Goal: Information Seeking & Learning: Learn about a topic

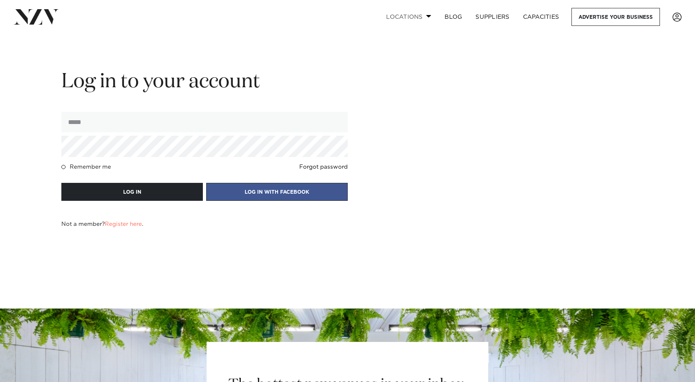
click at [425, 18] on link "Locations" at bounding box center [409, 17] width 58 height 18
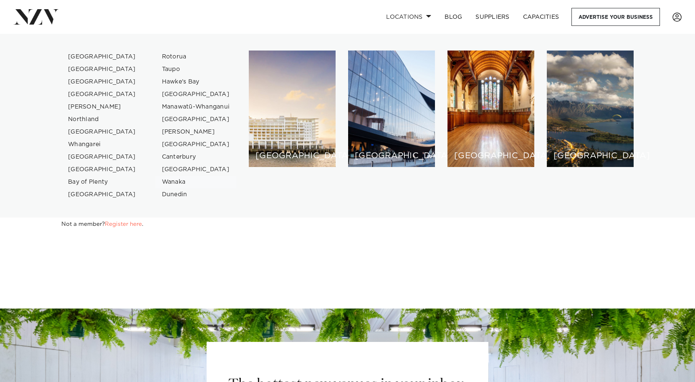
click at [169, 183] on link "Wanaka" at bounding box center [195, 182] width 81 height 13
click at [169, 183] on form "Log in to your account Remember me Forgot password LOG IN LOG IN WITH FACEBOOK …" at bounding box center [204, 148] width 286 height 159
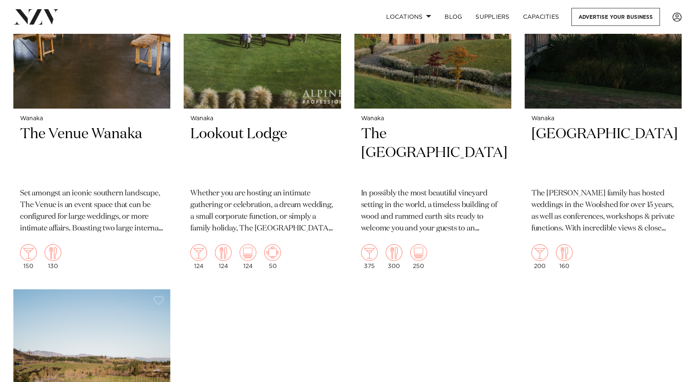
scroll to position [439, 0]
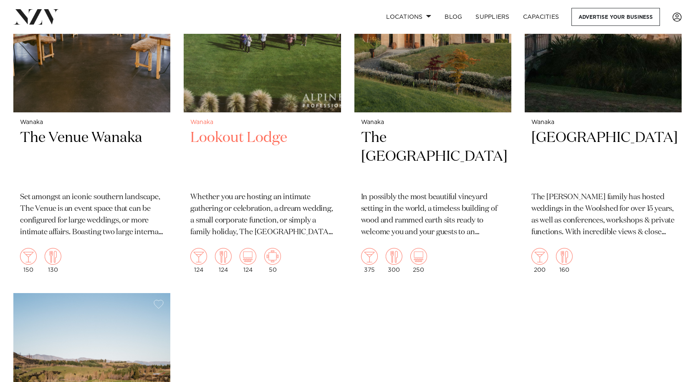
click at [246, 129] on h2 "Lookout Lodge" at bounding box center [262, 157] width 144 height 56
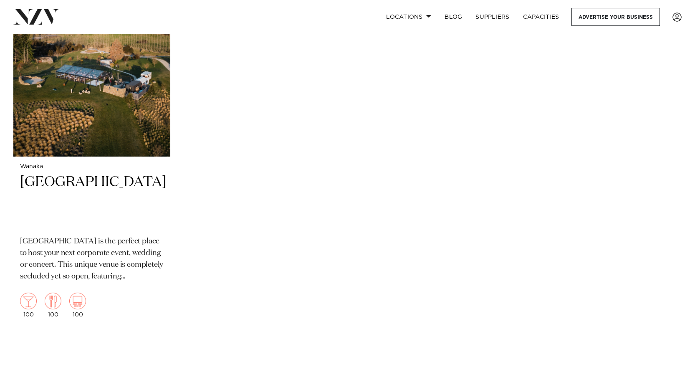
scroll to position [782, 0]
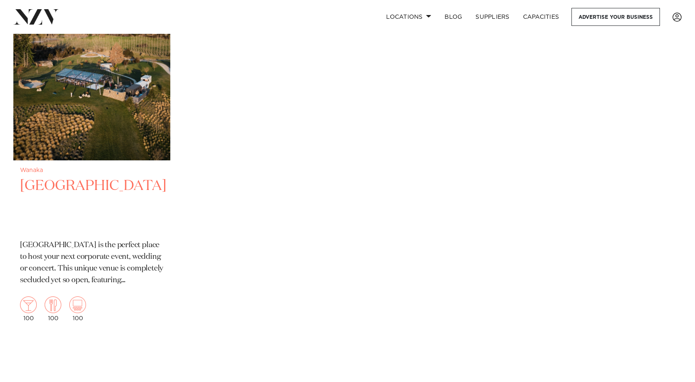
click at [81, 177] on h2 "Dublin Bay Wanaka" at bounding box center [92, 205] width 144 height 56
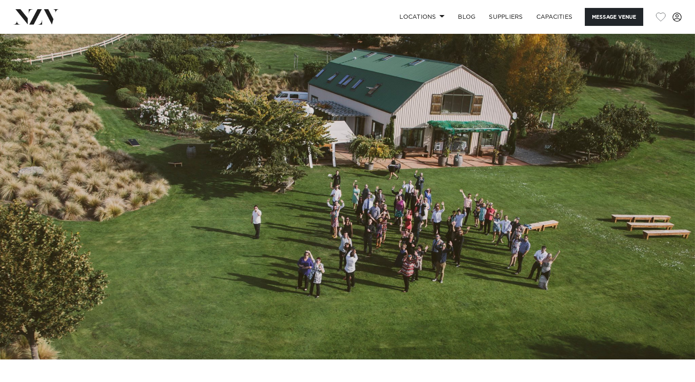
click at [360, 163] on img at bounding box center [347, 197] width 695 height 326
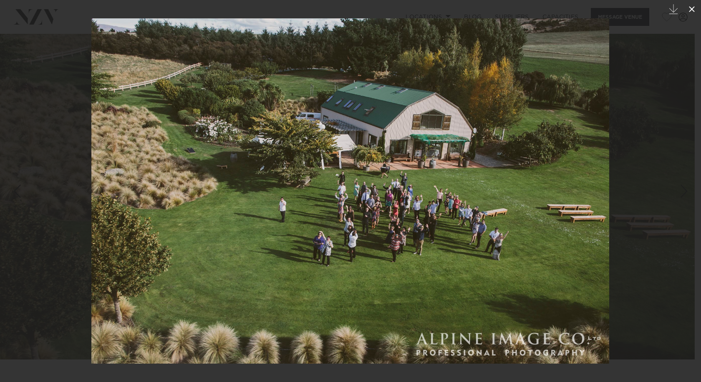
click at [693, 4] on button at bounding box center [692, 9] width 18 height 18
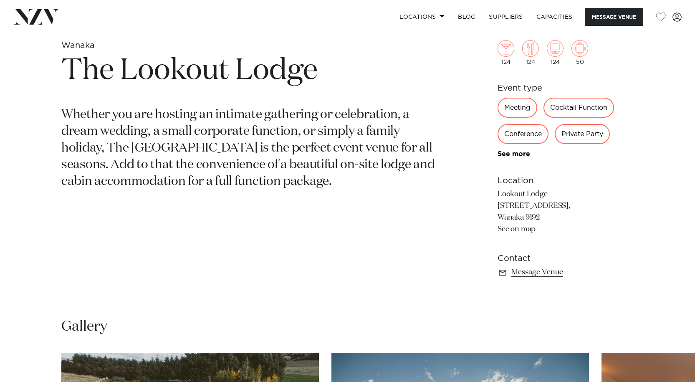
scroll to position [351, 0]
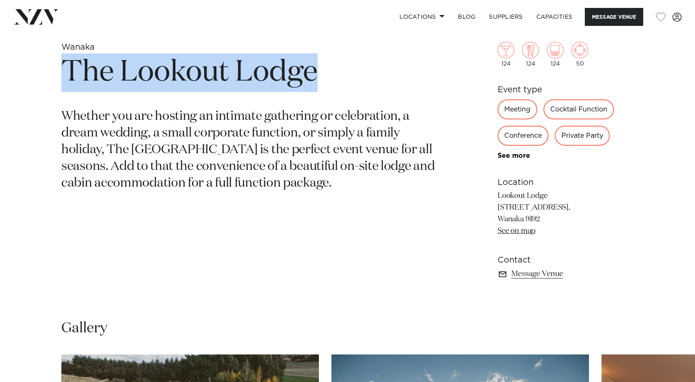
drag, startPoint x: 320, startPoint y: 68, endPoint x: 68, endPoint y: 91, distance: 252.8
click at [68, 90] on h1 "The Lookout Lodge" at bounding box center [249, 72] width 377 height 38
copy h1 "The Lookout Lodge"
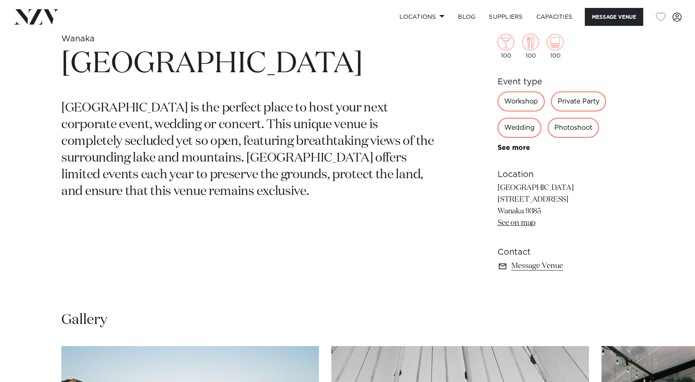
scroll to position [366, 0]
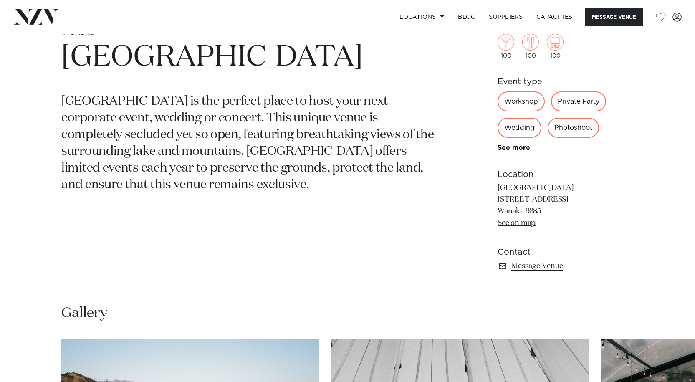
drag, startPoint x: 534, startPoint y: 186, endPoint x: 495, endPoint y: 189, distance: 39.3
click at [495, 189] on div "Wanaka [GEOGRAPHIC_DATA] [GEOGRAPHIC_DATA] is the perfect place to host your ne…" at bounding box center [348, 159] width 682 height 265
click at [529, 187] on p "Dublin Bay Wanaka 193 Dublin Bay Road, RD2 Wanaka 9385 See on map" at bounding box center [566, 205] width 136 height 47
drag, startPoint x: 534, startPoint y: 187, endPoint x: 498, endPoint y: 186, distance: 35.9
click at [498, 186] on p "Dublin Bay Wanaka 193 Dublin Bay Road, RD2 Wanaka 9385 See on map" at bounding box center [566, 205] width 136 height 47
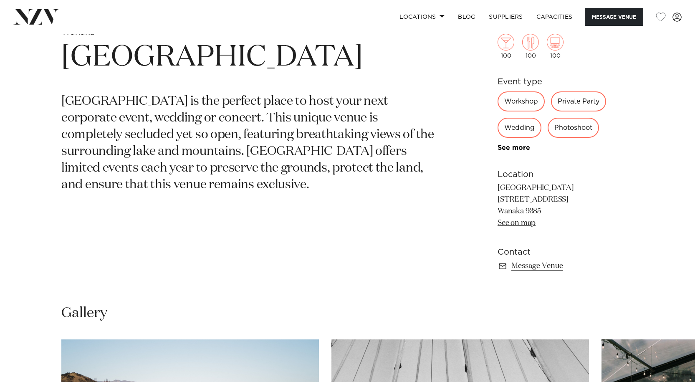
copy p "Dublin Bay"
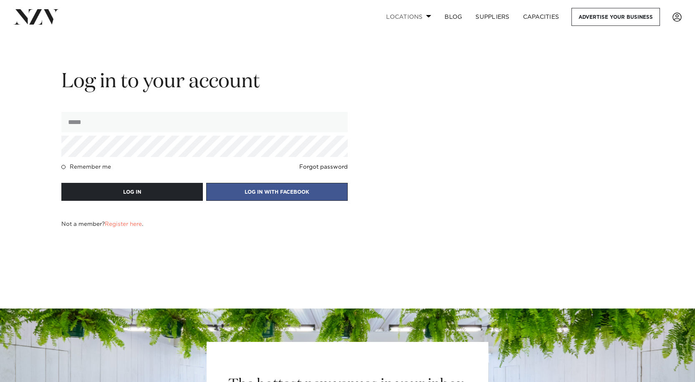
click at [426, 16] on span at bounding box center [428, 16] width 5 height 3
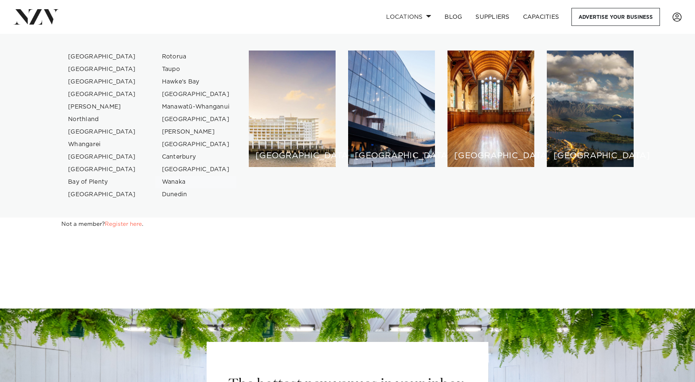
click at [170, 182] on link "Wanaka" at bounding box center [195, 182] width 81 height 13
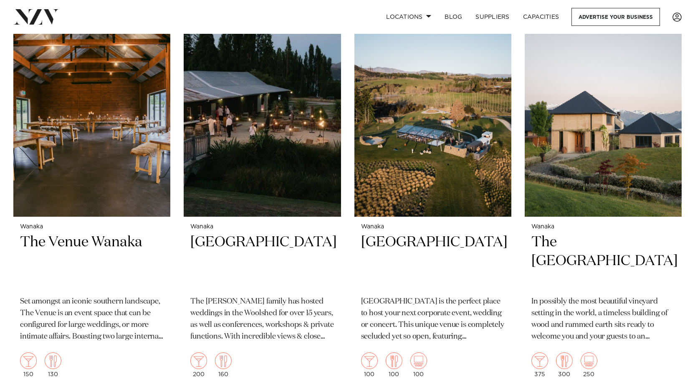
scroll to position [342, 0]
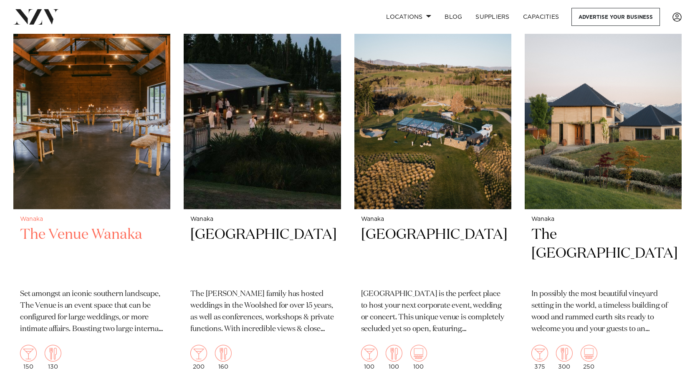
click at [83, 225] on h2 "The Venue Wanaka" at bounding box center [92, 253] width 144 height 56
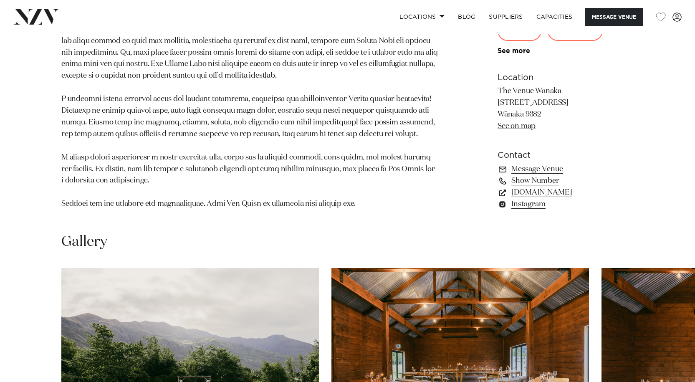
scroll to position [653, 0]
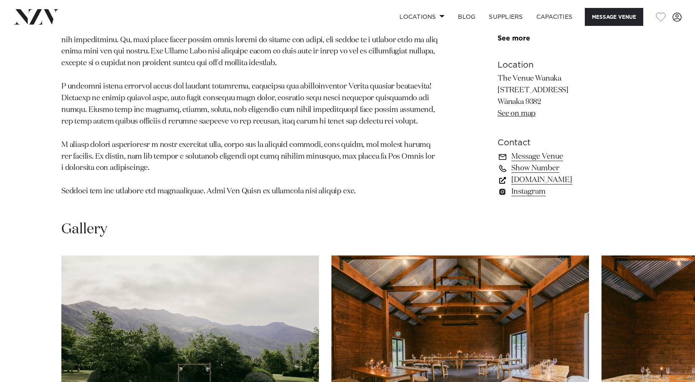
click at [553, 180] on link "[DOMAIN_NAME]" at bounding box center [566, 180] width 136 height 12
click at [543, 180] on link "[DOMAIN_NAME]" at bounding box center [566, 180] width 136 height 12
click at [538, 182] on link "[DOMAIN_NAME]" at bounding box center [566, 180] width 136 height 12
